Goal: Communication & Community: Answer question/provide support

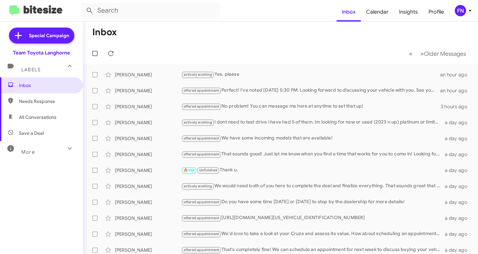
click at [48, 111] on span "All Conversations" at bounding box center [41, 117] width 83 height 16
type input "in:all-conversations"
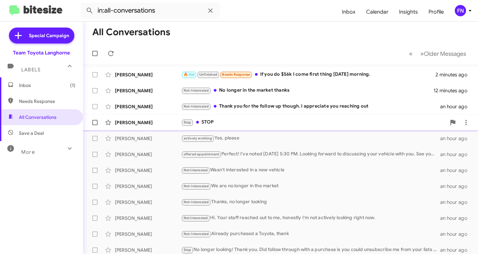
click at [141, 127] on div "[PERSON_NAME] Stop STOP an hour ago" at bounding box center [280, 122] width 385 height 13
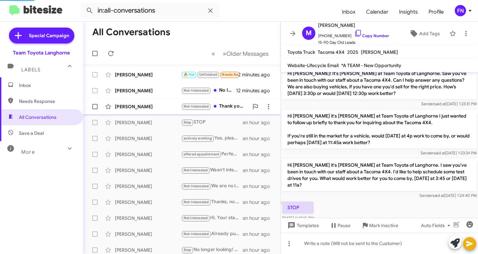
click at [150, 101] on div "[PERSON_NAME] Not-Interested Thank you for the follow up though. I appreciate y…" at bounding box center [181, 106] width 187 height 13
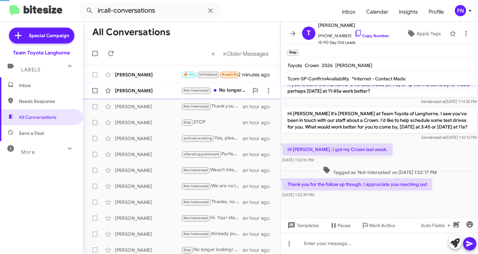
scroll to position [290, 0]
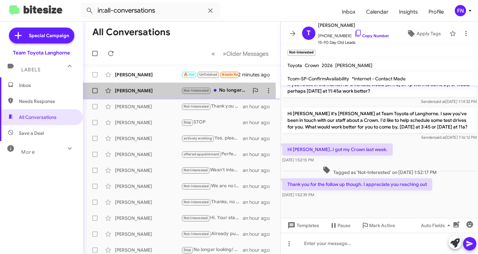
click at [152, 92] on div "[PERSON_NAME]" at bounding box center [148, 90] width 66 height 7
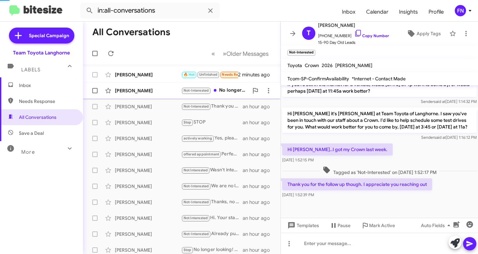
scroll to position [228, 0]
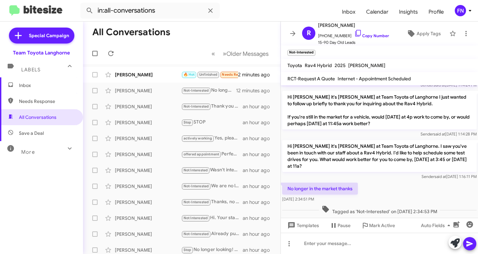
click at [140, 61] on mat-toolbar-row "« Previous » Next Older Messages" at bounding box center [182, 53] width 198 height 21
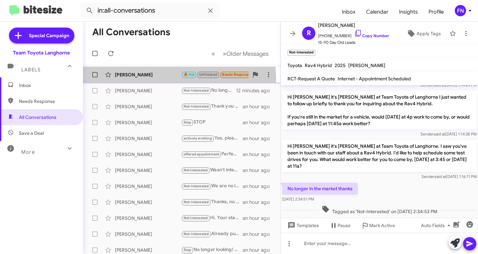
click at [135, 81] on div "[PERSON_NAME] 🔥 Hot Unfinished Needs Response If you do $56k I come first thing…" at bounding box center [181, 74] width 187 height 13
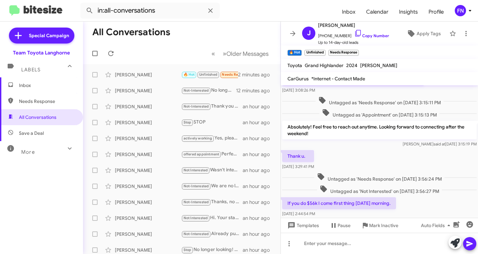
scroll to position [215, 0]
